Goal: Obtain resource: Obtain resource

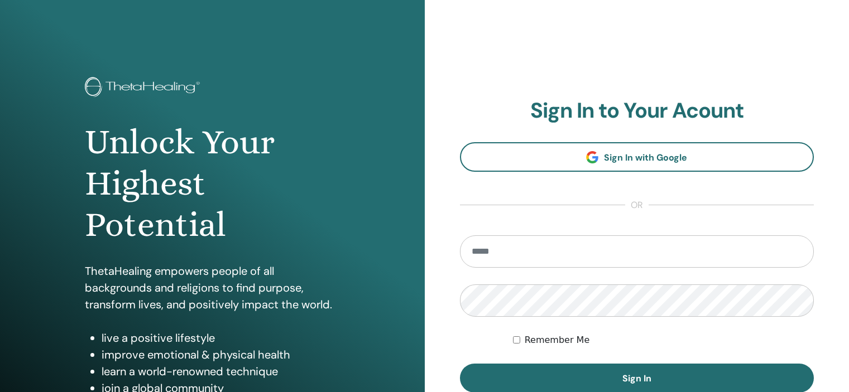
click at [515, 247] on input "email" at bounding box center [637, 251] width 354 height 32
type input "**********"
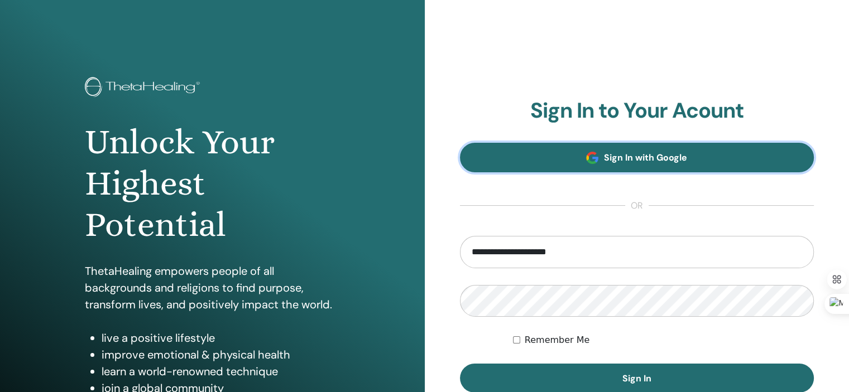
click at [609, 155] on span "Sign In with Google" at bounding box center [645, 158] width 83 height 12
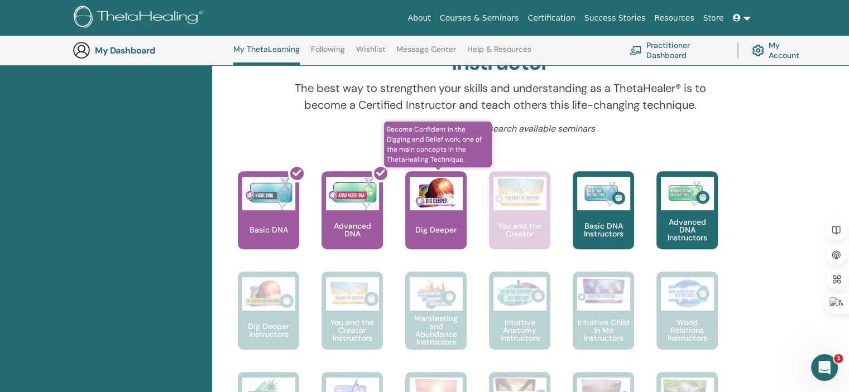
click at [430, 216] on div "Dig Deeper" at bounding box center [435, 210] width 61 height 78
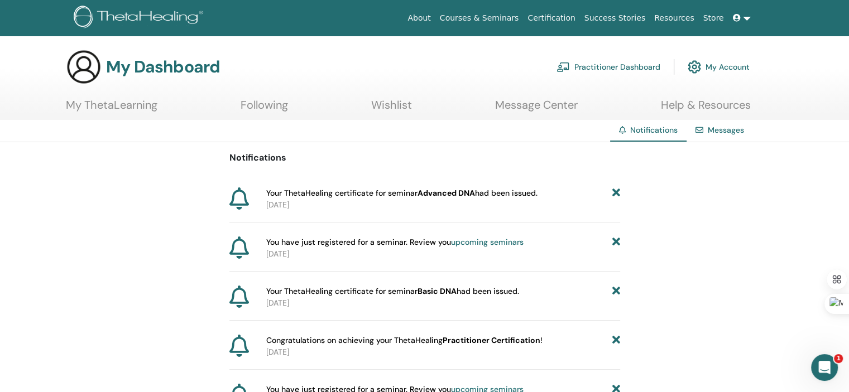
click at [84, 104] on link "My ThetaLearning" at bounding box center [112, 109] width 92 height 22
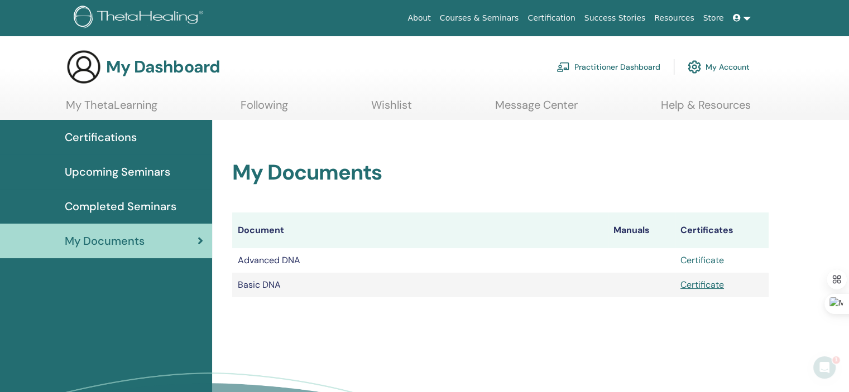
click at [706, 262] on link "Certificate" at bounding box center [702, 260] width 44 height 12
